Goal: Information Seeking & Learning: Learn about a topic

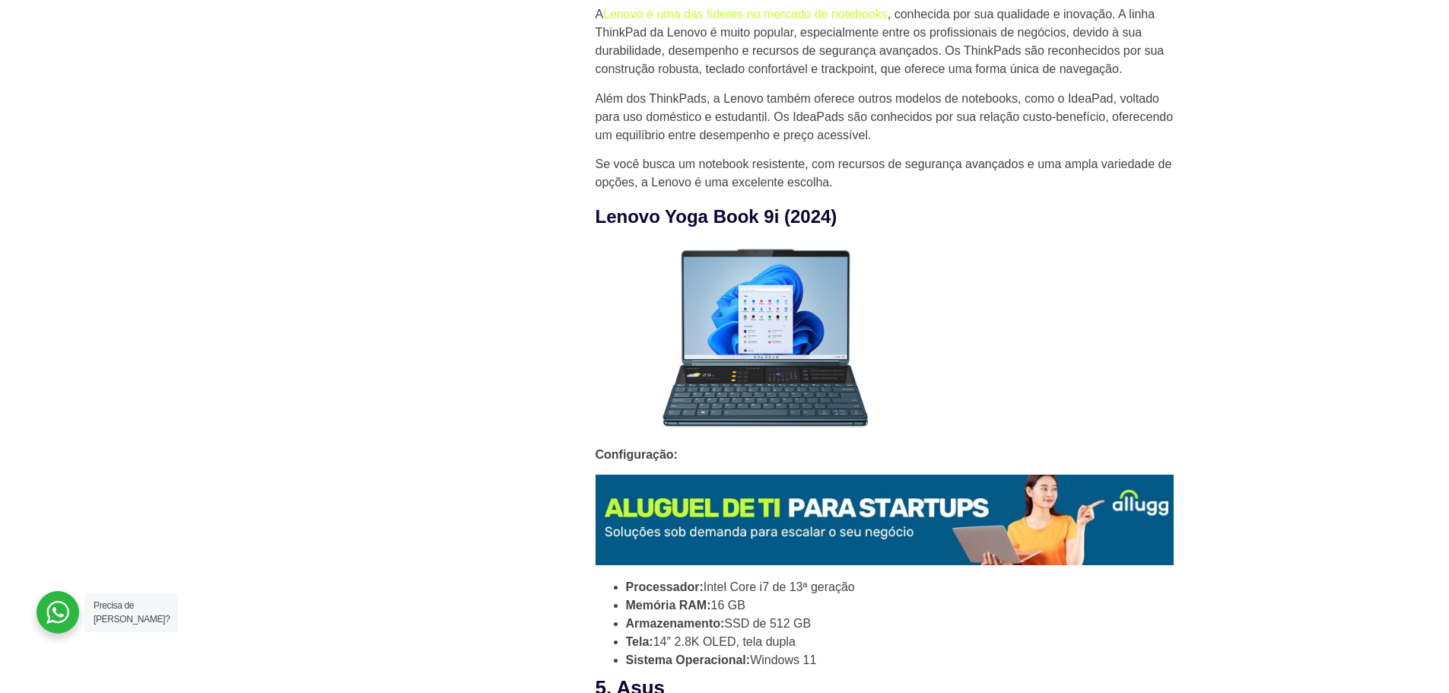
scroll to position [2789, 0]
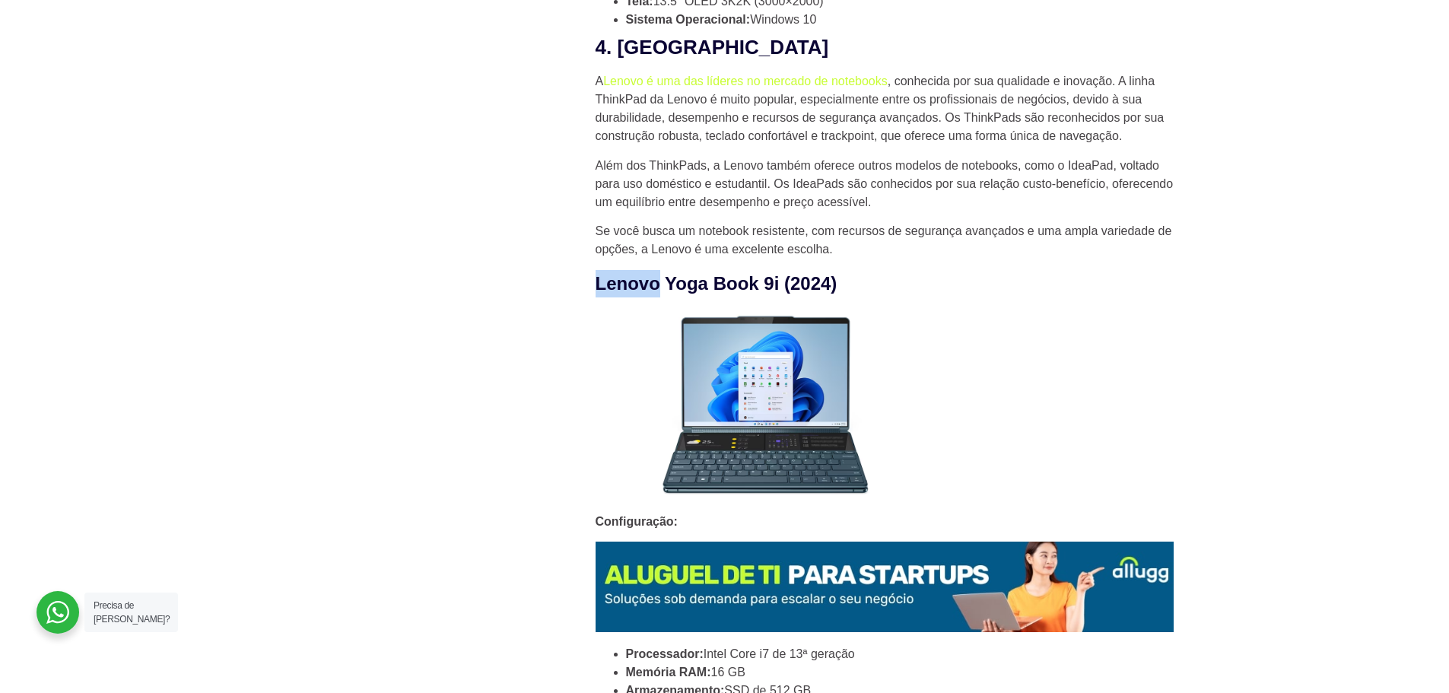
drag, startPoint x: 664, startPoint y: 290, endPoint x: 589, endPoint y: 290, distance: 74.5
copy strong "Lenovo"
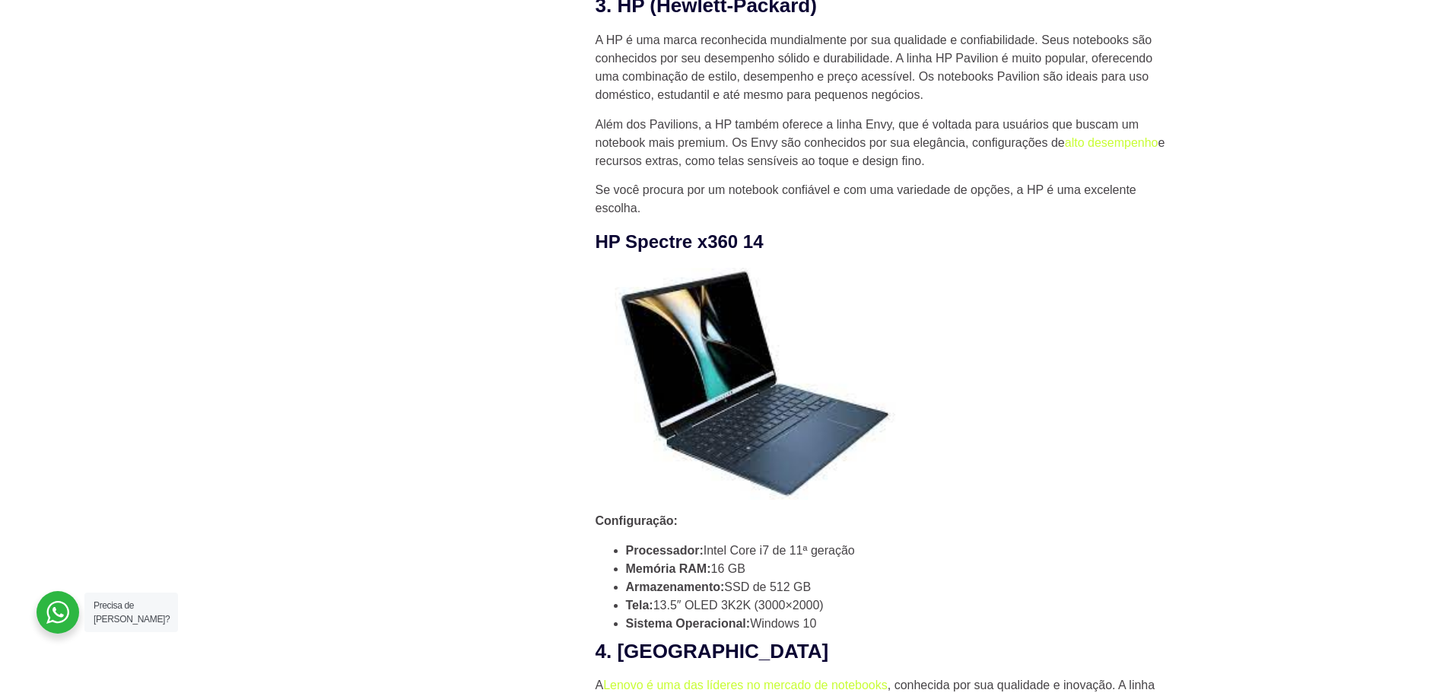
scroll to position [2154, 0]
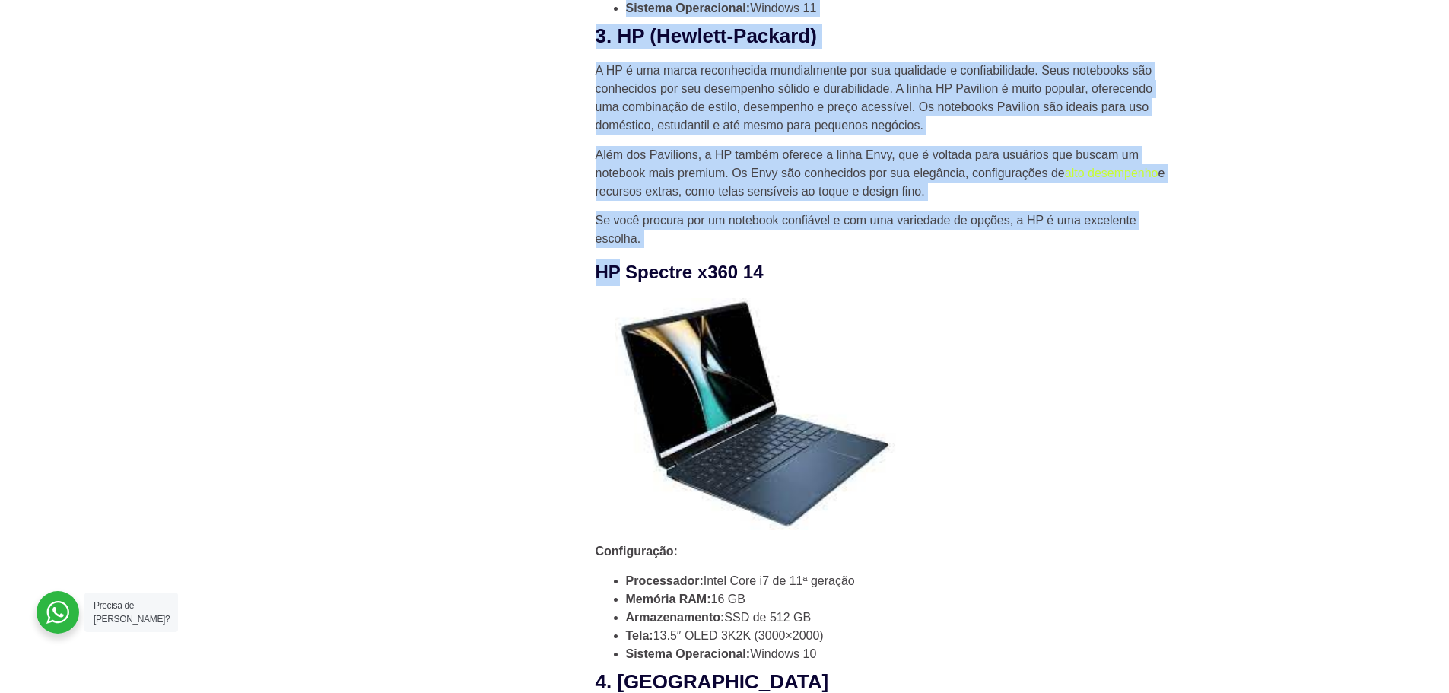
drag, startPoint x: 623, startPoint y: 278, endPoint x: 579, endPoint y: 282, distance: 44.3
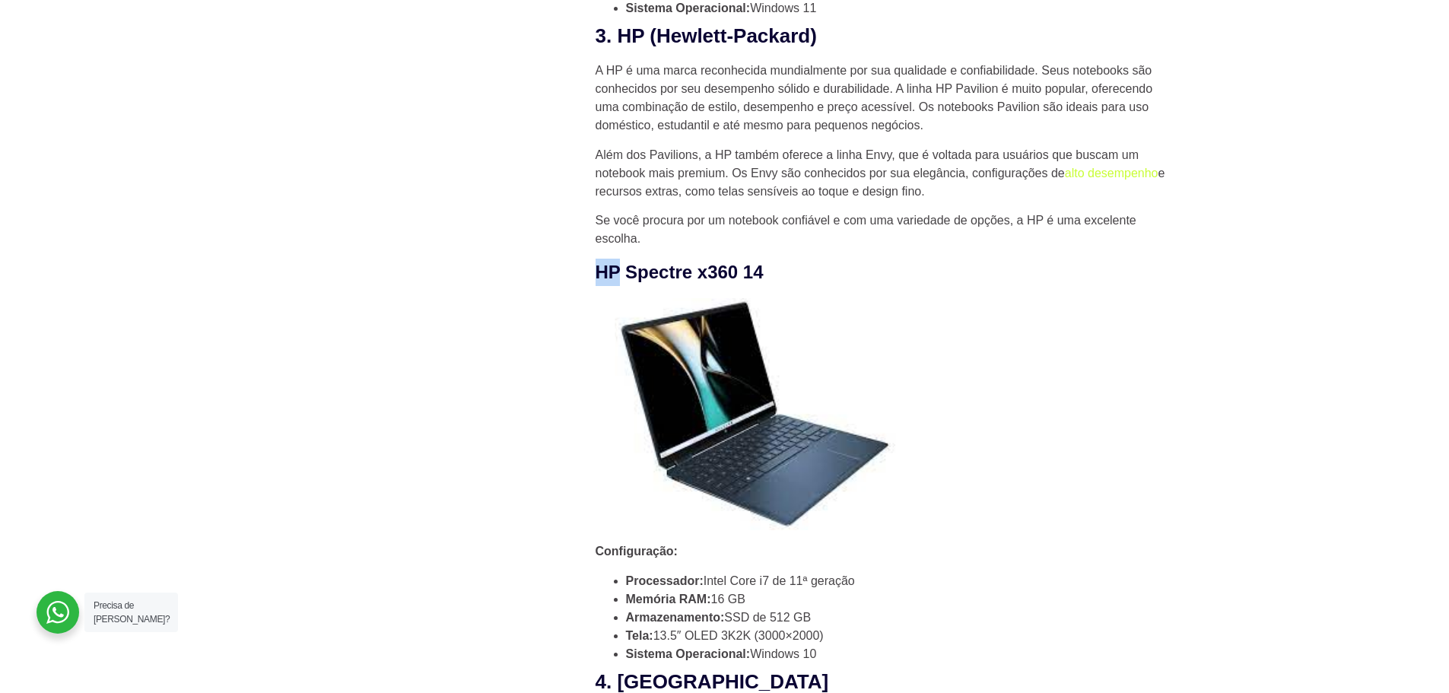
drag, startPoint x: 623, startPoint y: 271, endPoint x: 589, endPoint y: 276, distance: 33.8
copy strong "HP"
